Goal: Information Seeking & Learning: Check status

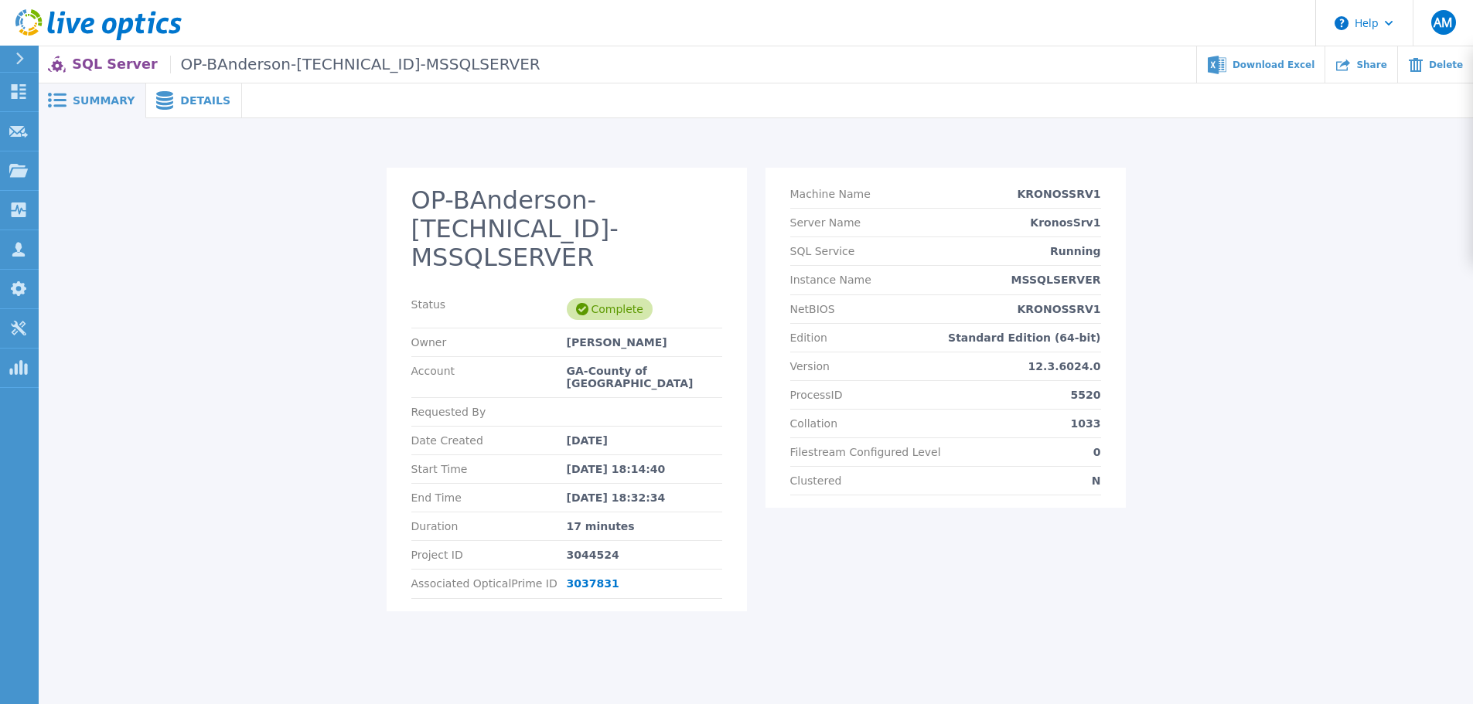
click at [187, 102] on span "Details" at bounding box center [205, 100] width 50 height 11
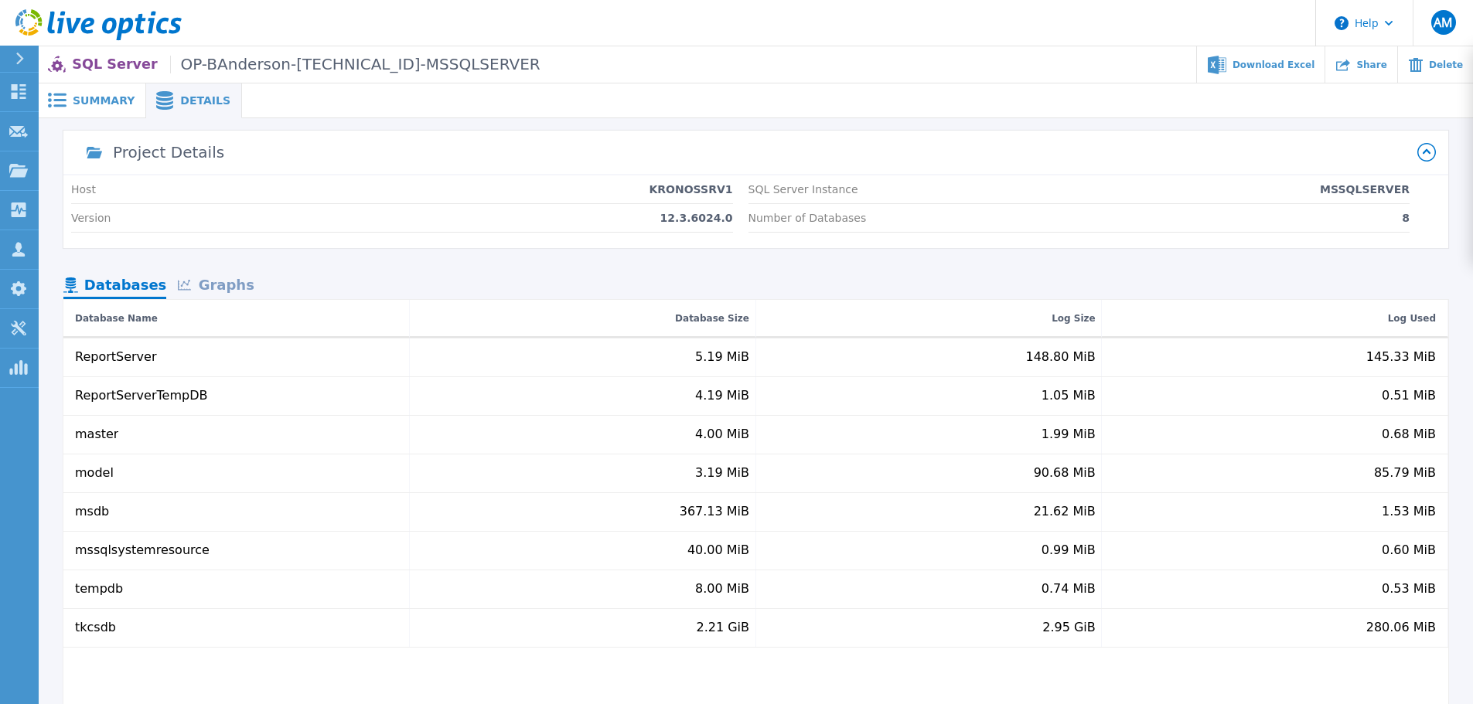
click at [97, 95] on span "Summary" at bounding box center [104, 100] width 62 height 11
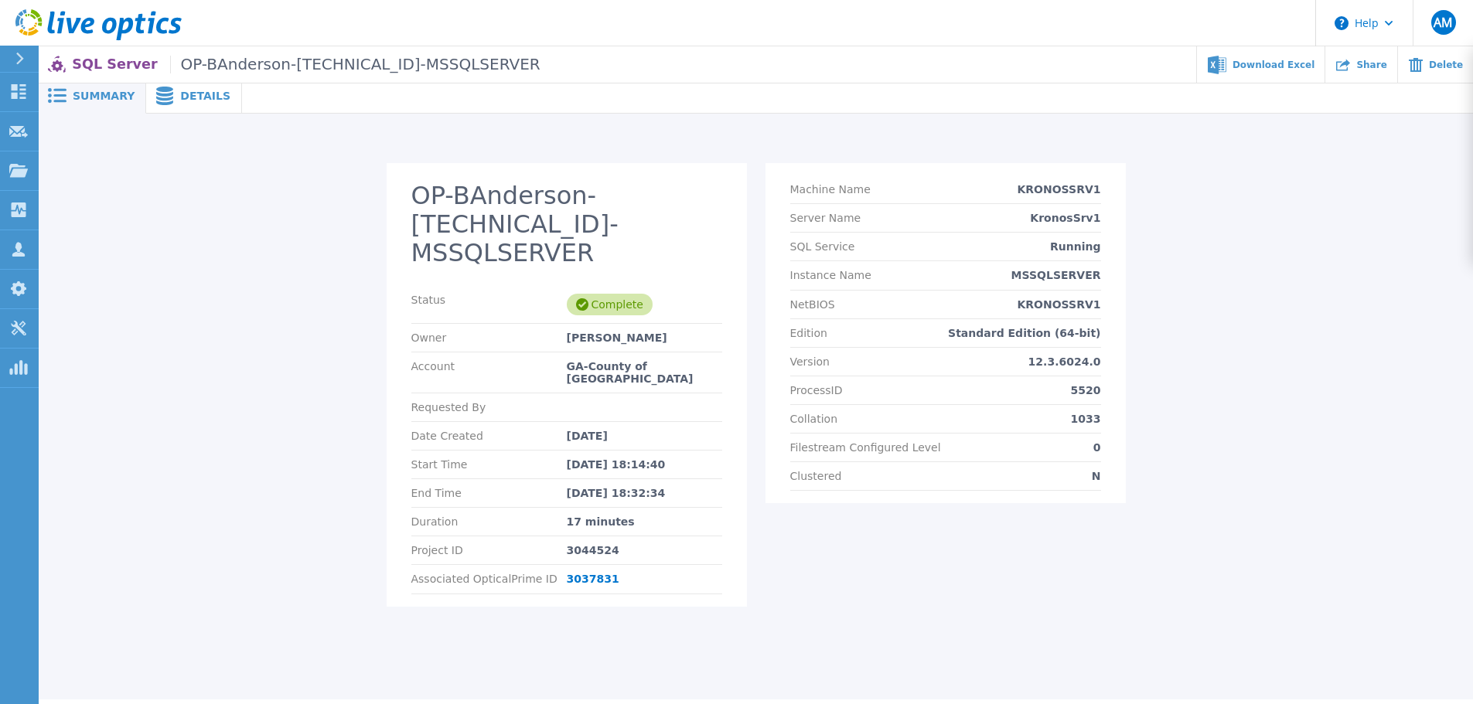
scroll to position [5, 0]
click at [182, 103] on div "Details" at bounding box center [194, 95] width 96 height 35
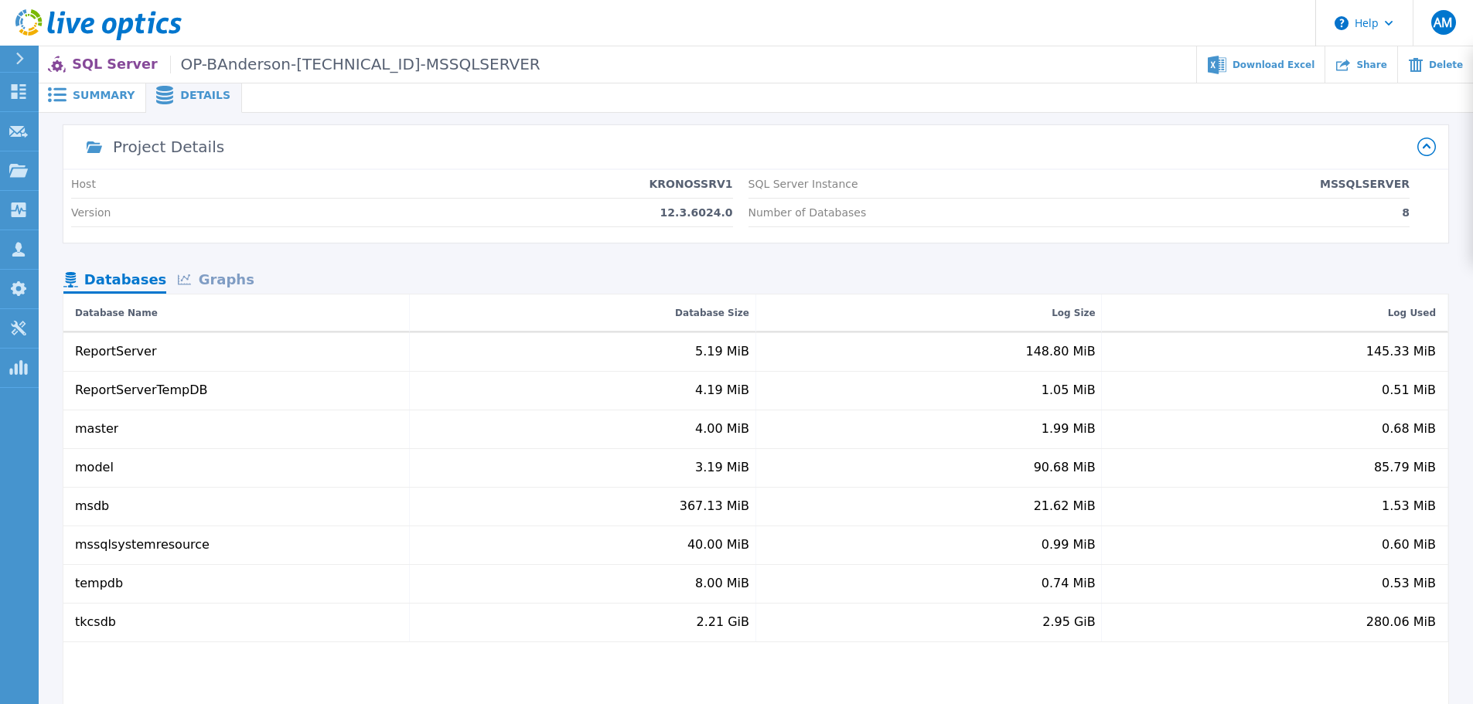
click at [114, 94] on span "Summary" at bounding box center [104, 95] width 62 height 11
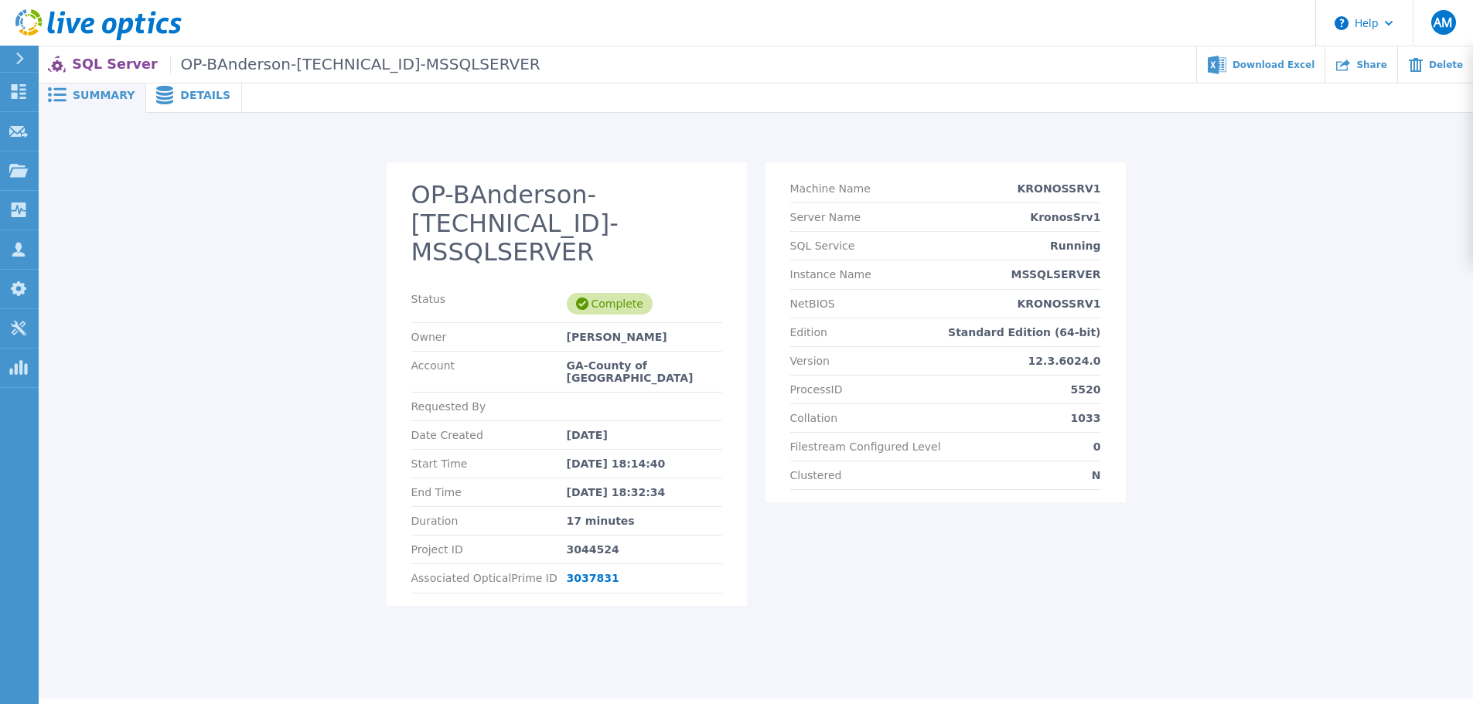
drag, startPoint x: 301, startPoint y: 262, endPoint x: 288, endPoint y: 272, distance: 17.2
click at [303, 261] on div "OP-BAnderson-10.0.0.120-MSSQLSERVER Status Complete Owner Brent Anderson Accoun…" at bounding box center [755, 392] width 1404 height 461
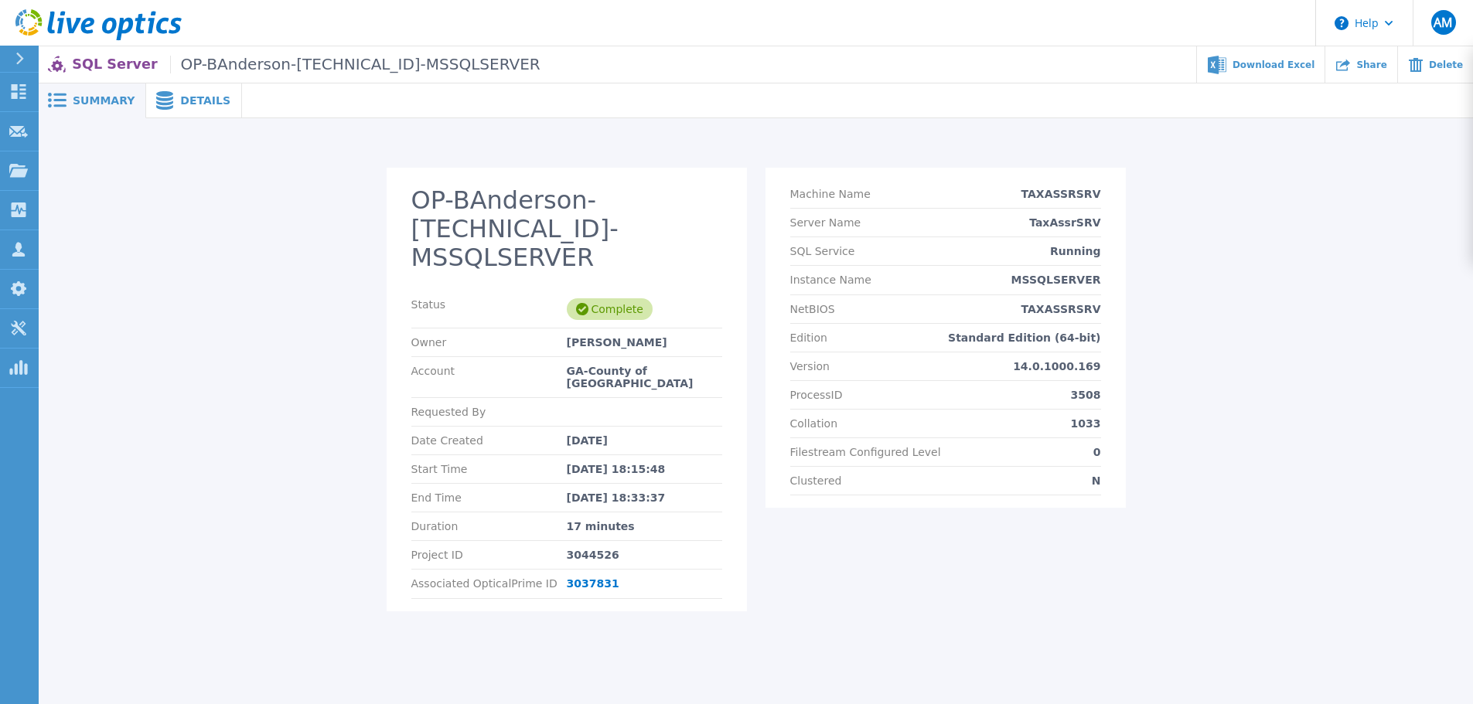
click at [247, 322] on div "OP-BAnderson-10.0.0.104-MSSQLSERVER Status Complete Owner Brent Anderson Accoun…" at bounding box center [755, 398] width 1404 height 461
click at [189, 104] on span "Details" at bounding box center [205, 100] width 50 height 11
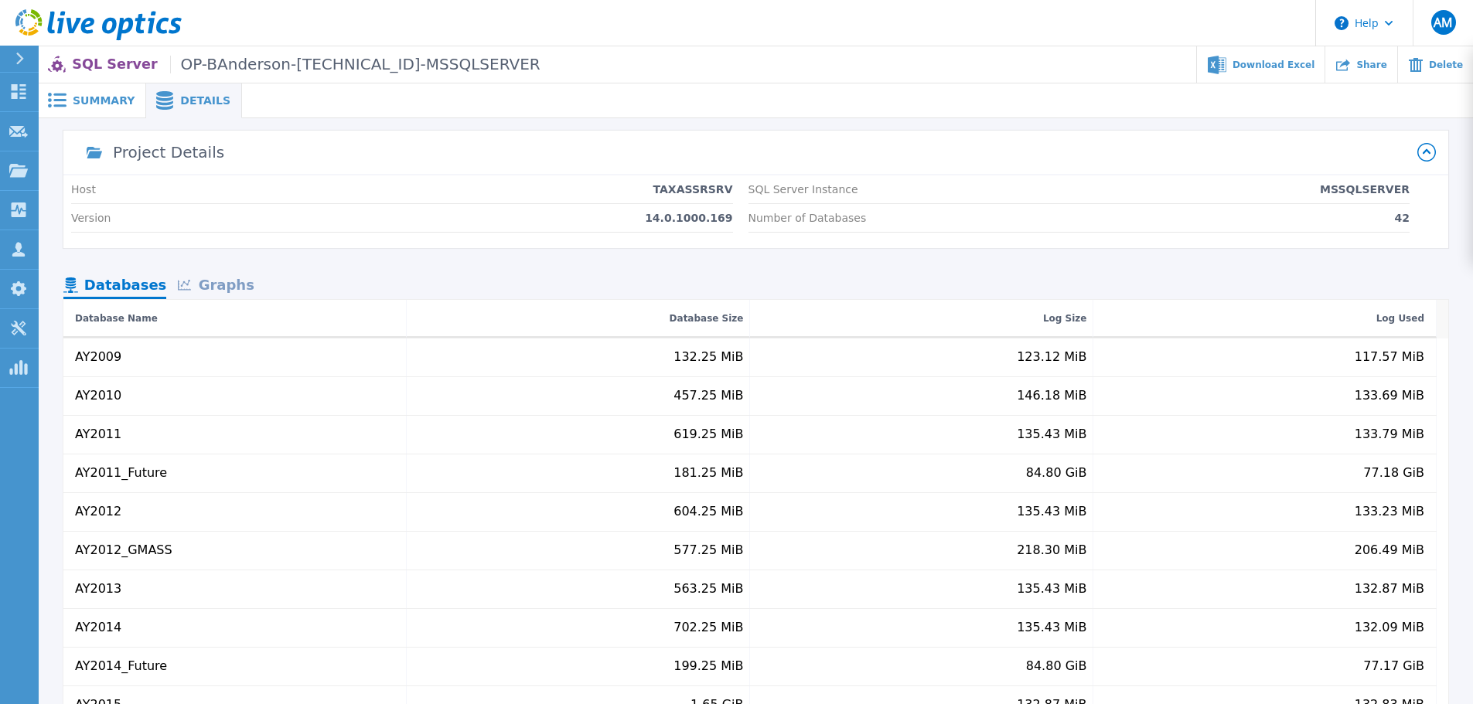
click at [109, 109] on div "Summary" at bounding box center [92, 100] width 107 height 35
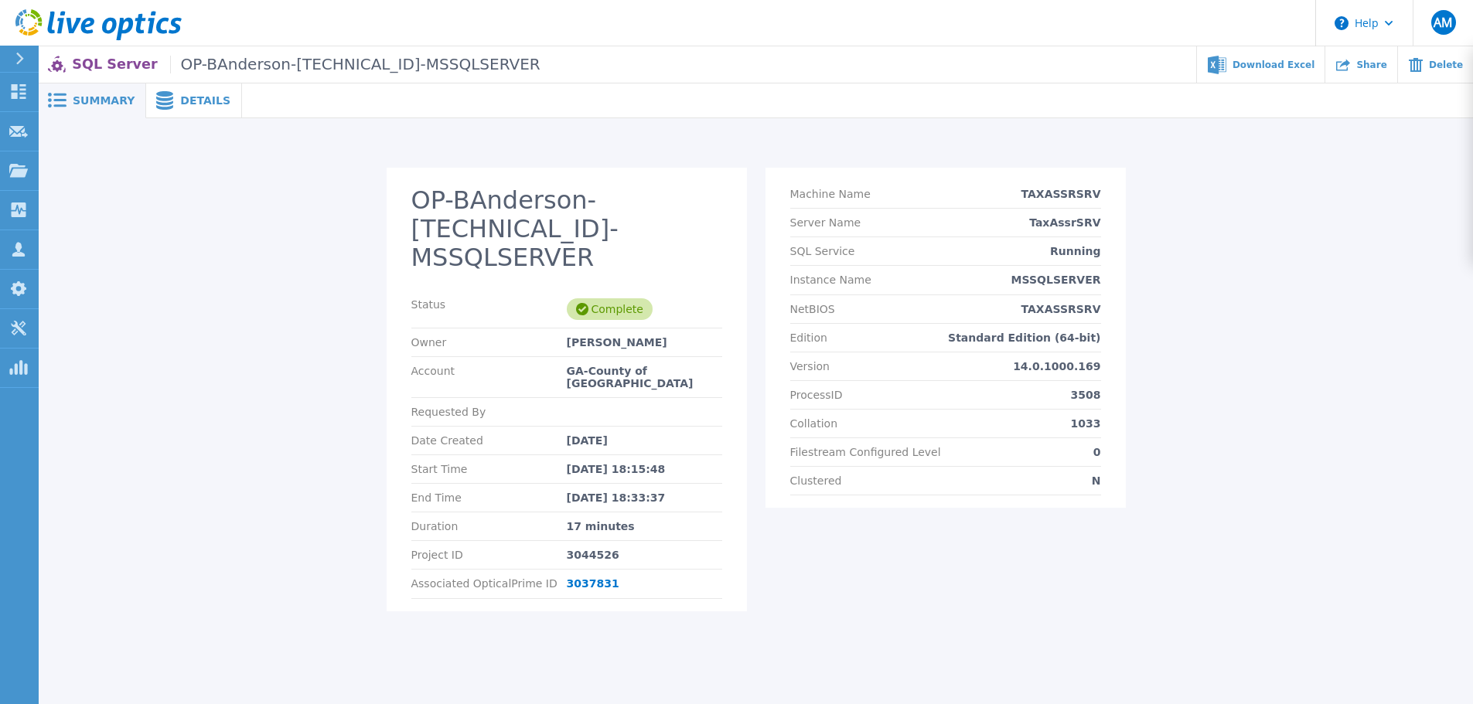
click at [25, 63] on div at bounding box center [26, 59] width 25 height 26
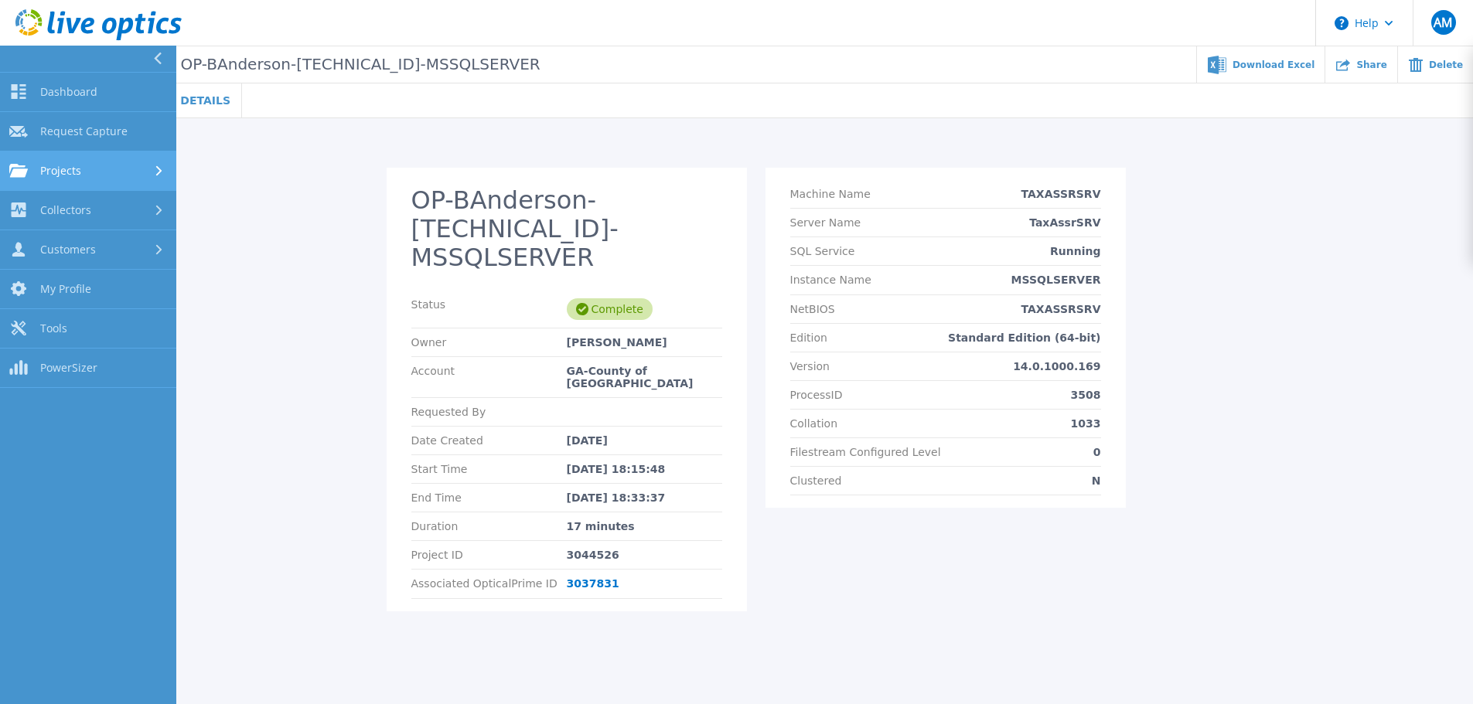
click at [127, 165] on div "Projects" at bounding box center [88, 171] width 158 height 14
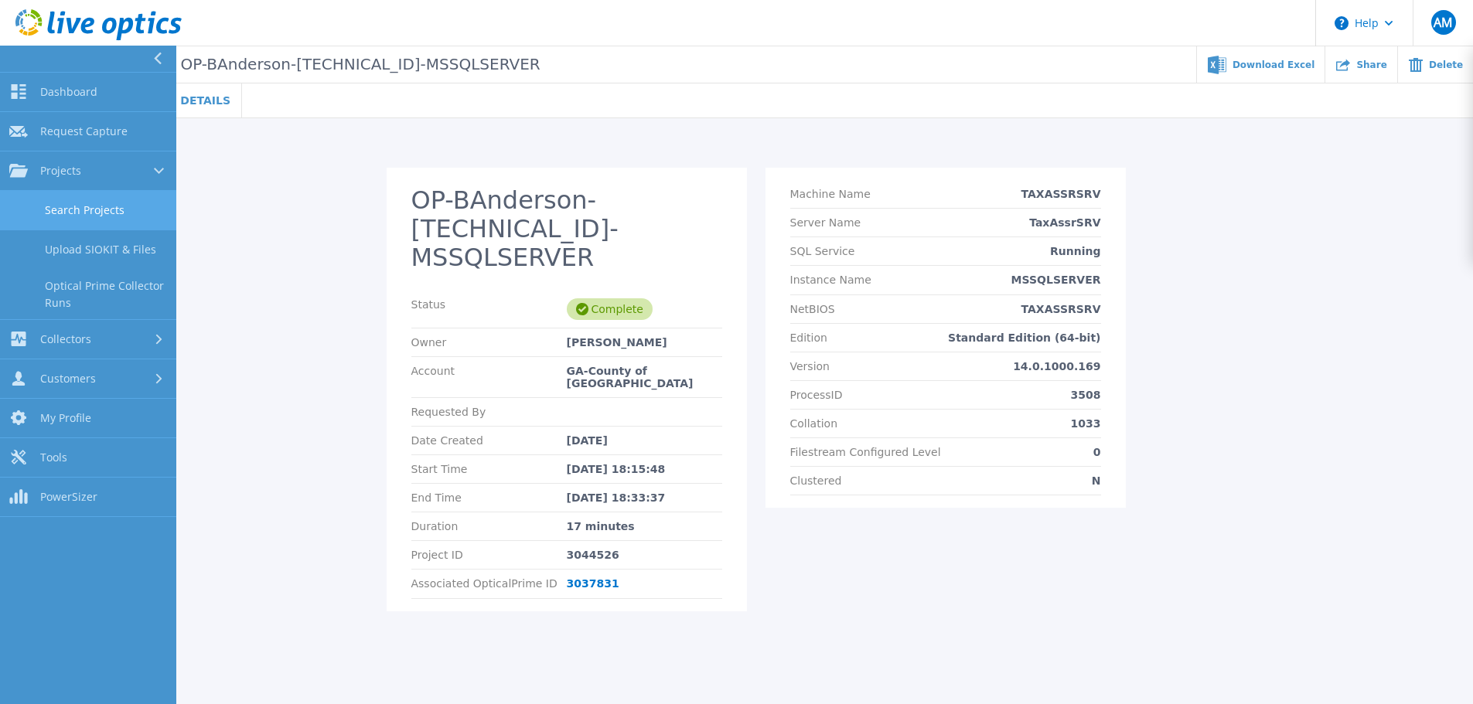
click at [95, 195] on link "Search Projects" at bounding box center [88, 210] width 176 height 39
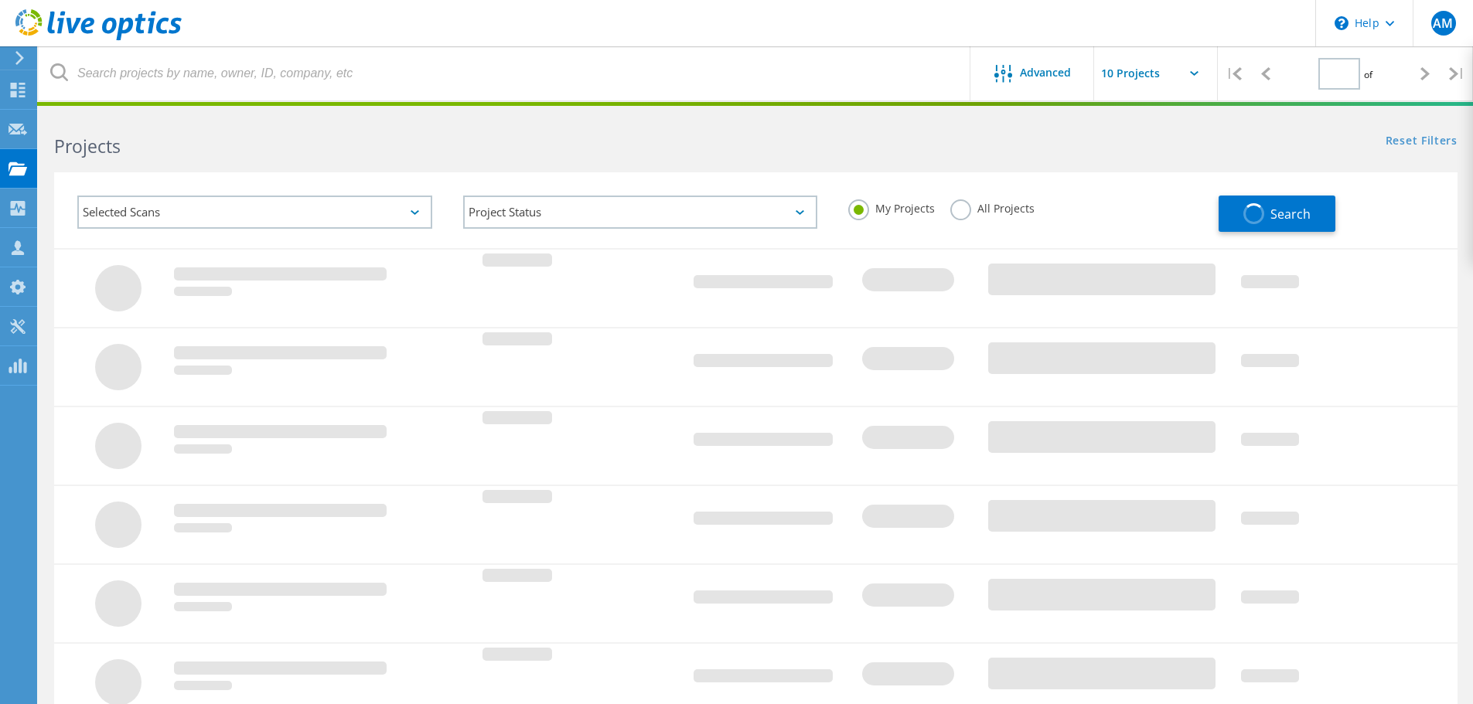
type input "1"
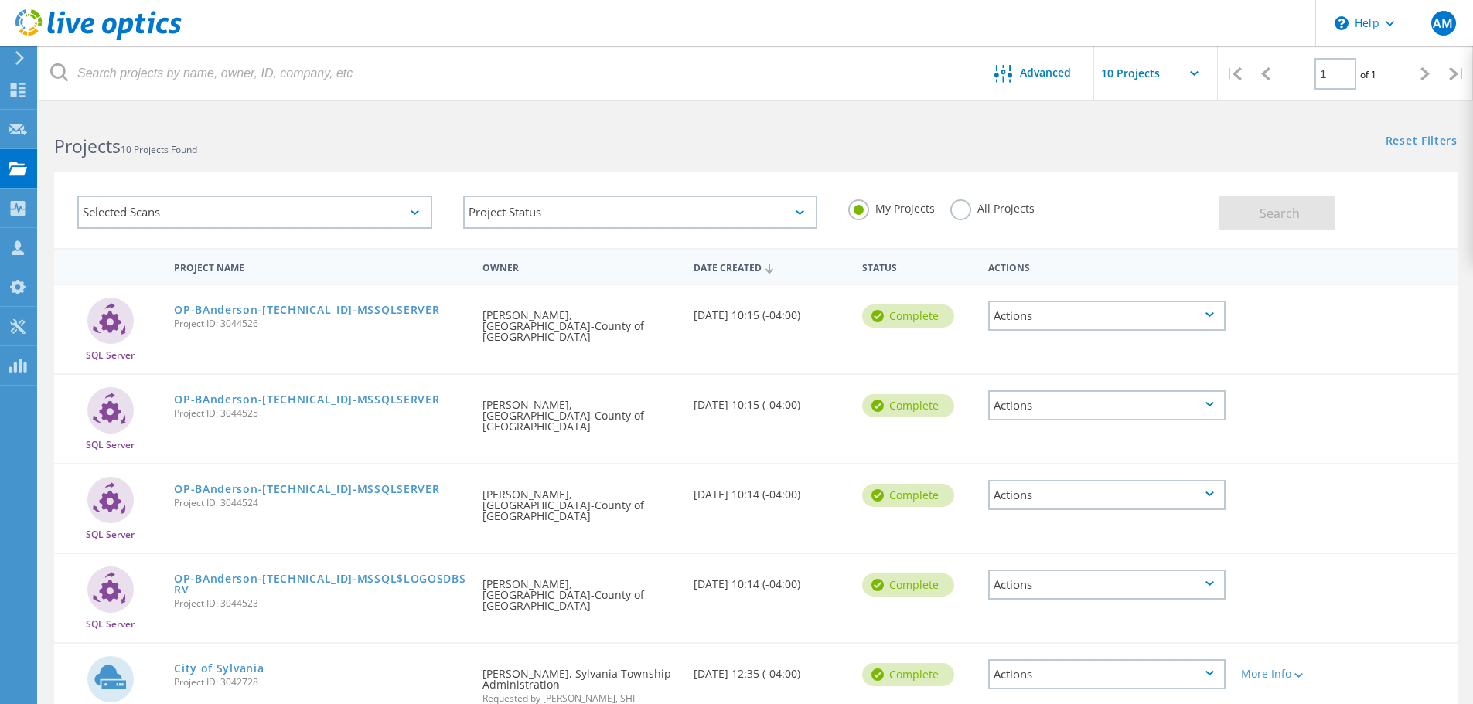
click at [355, 202] on div "Selected Scans" at bounding box center [254, 212] width 355 height 33
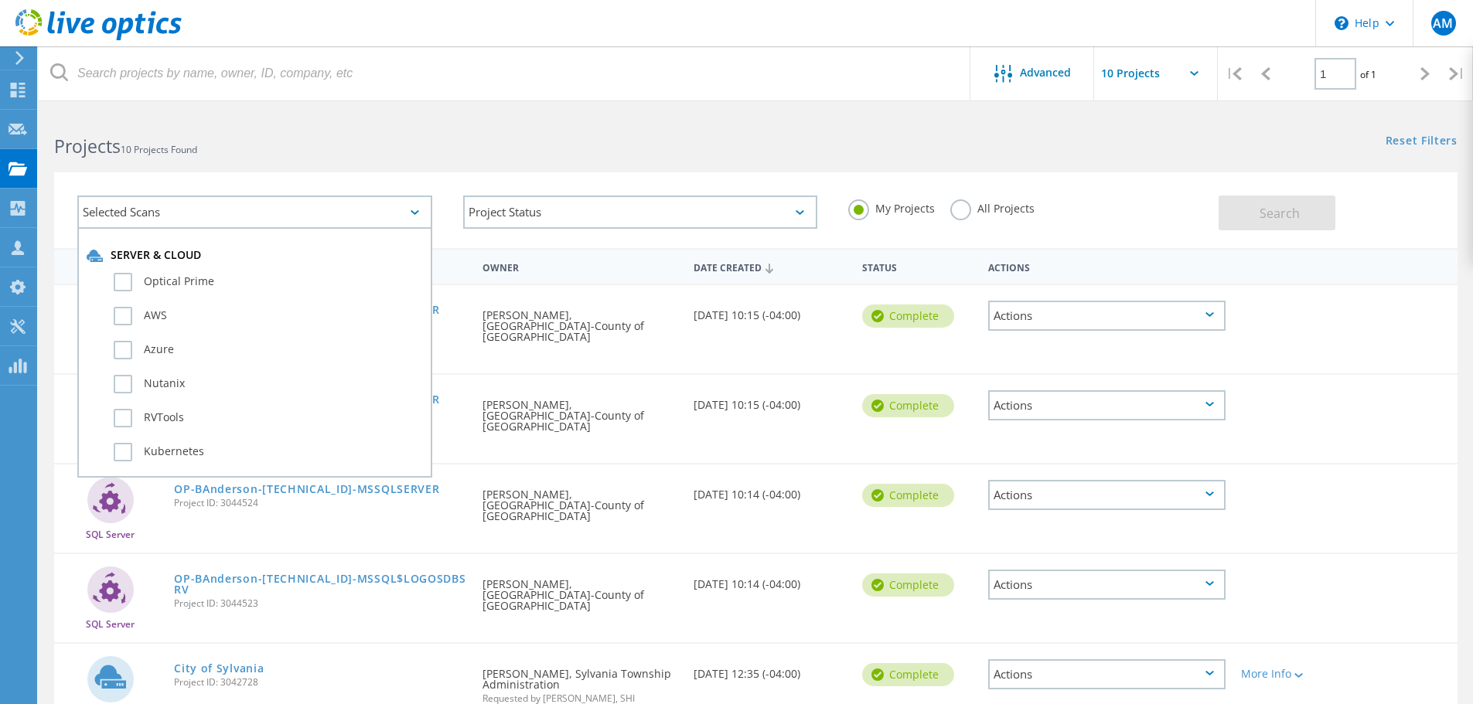
click at [428, 169] on div "Selected Scans Server & Cloud Optical Prime AWS Azure Nutanix RVTools Kubernete…" at bounding box center [756, 200] width 1434 height 95
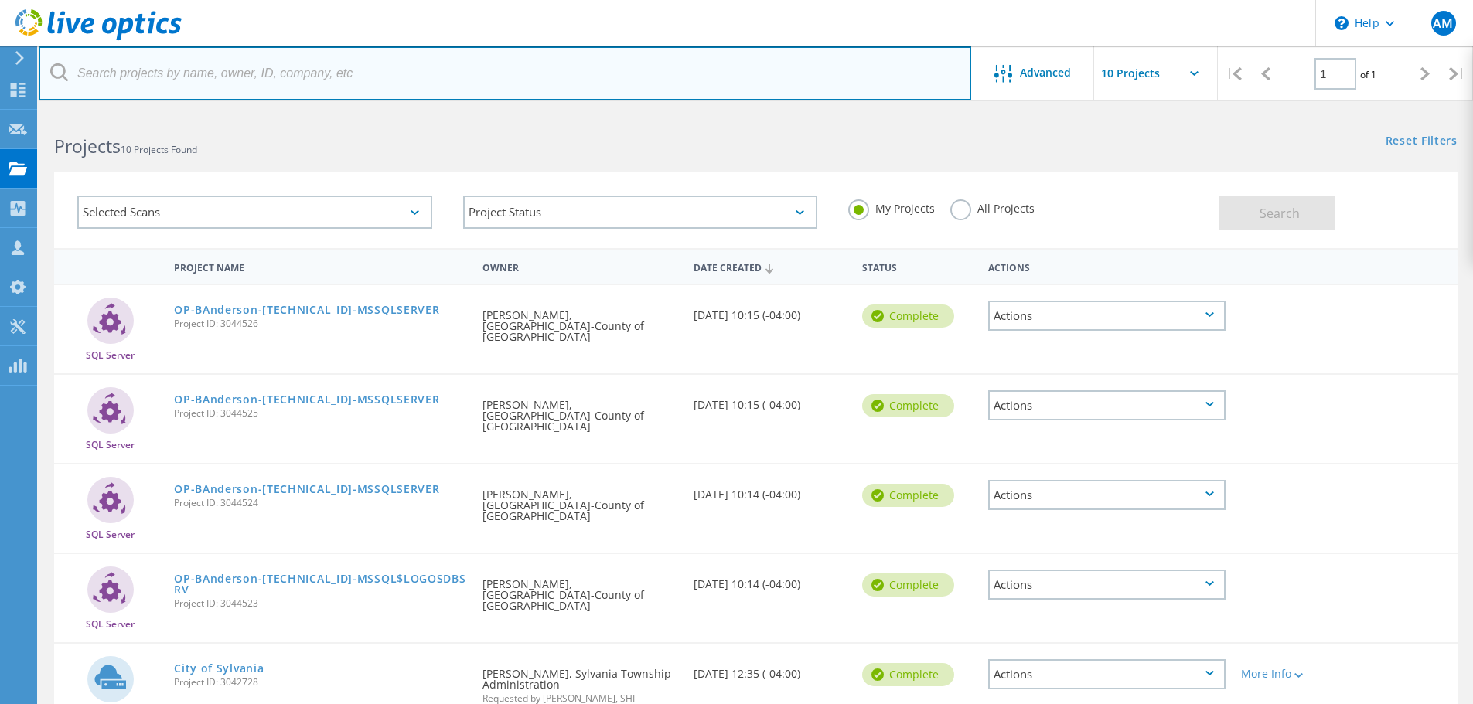
click at [599, 95] on input "text" at bounding box center [505, 73] width 932 height 54
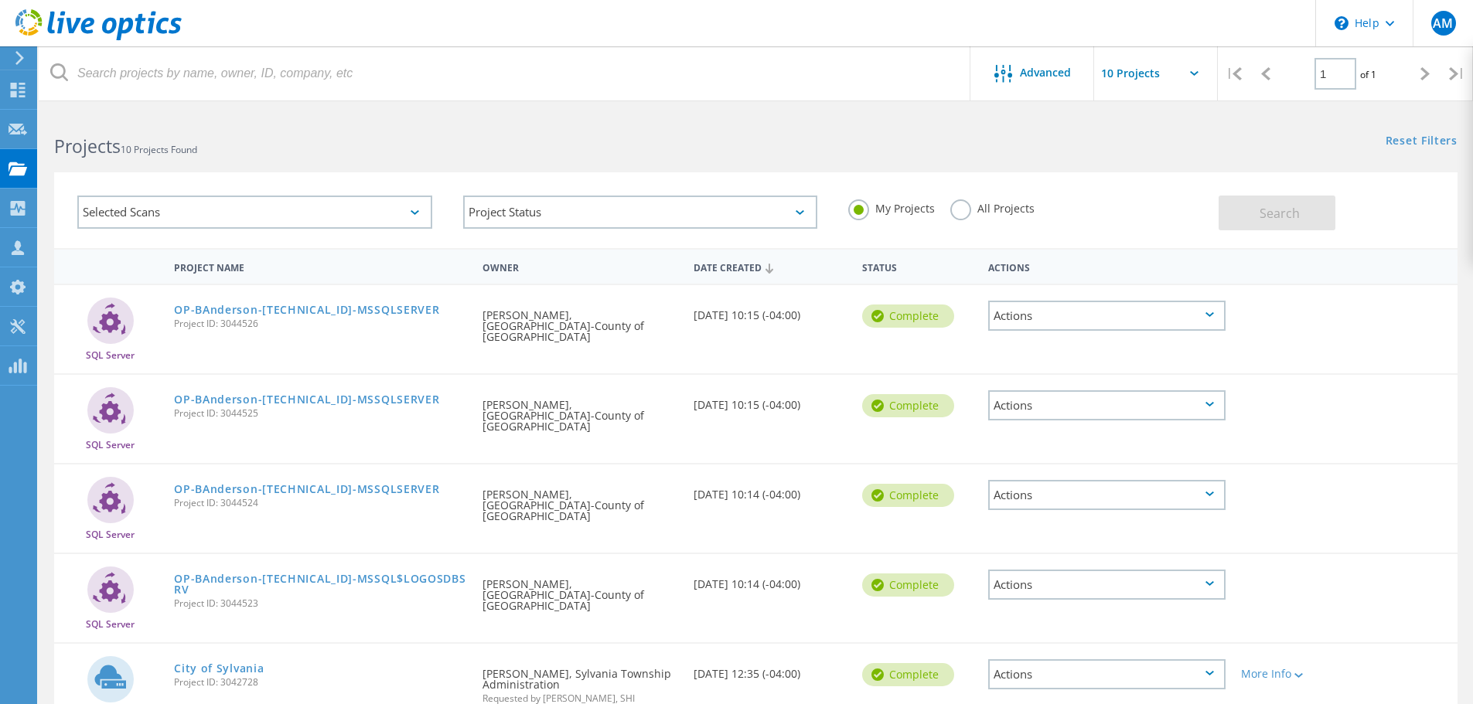
click at [260, 24] on header "\n Help Explore Helpful Articles Contact Support AM Channel Partner Alec McMeen…" at bounding box center [736, 23] width 1473 height 46
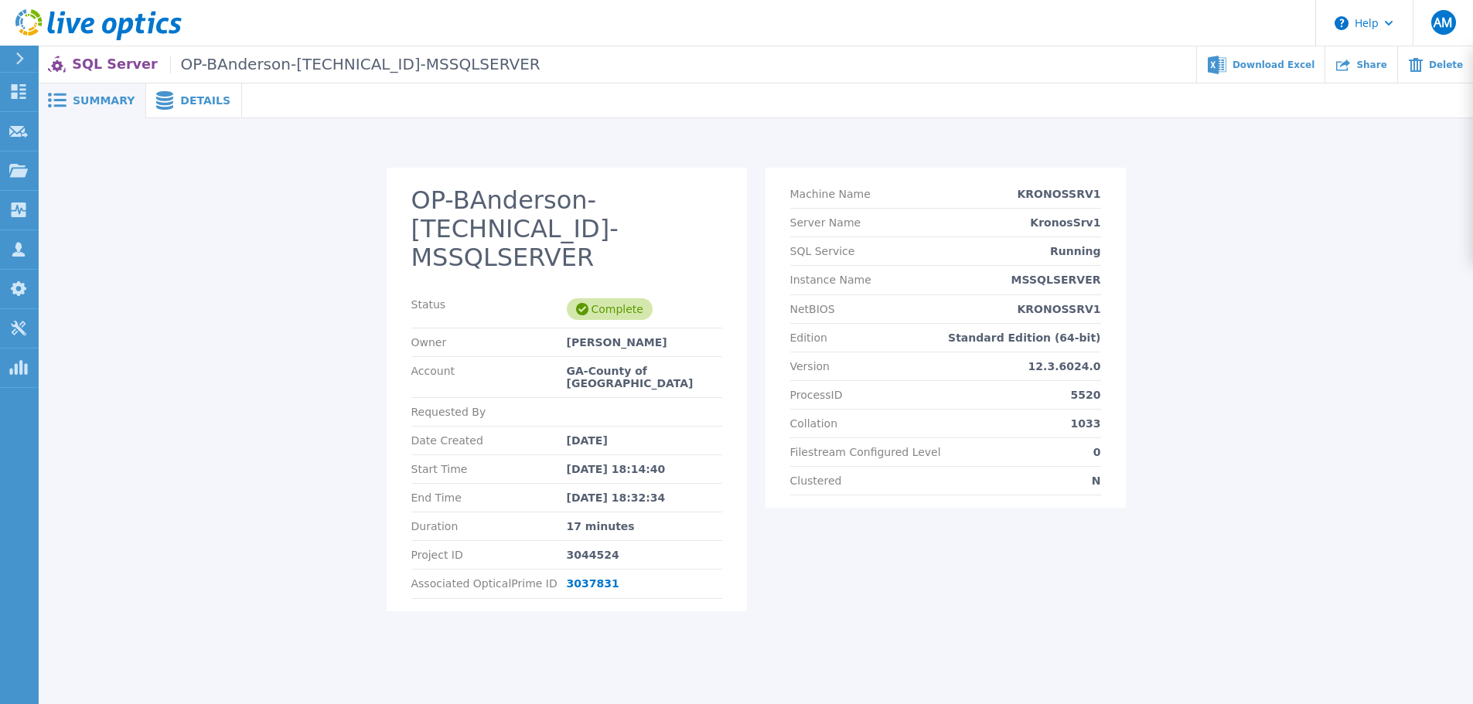
scroll to position [4, 0]
